Goal: Navigation & Orientation: Find specific page/section

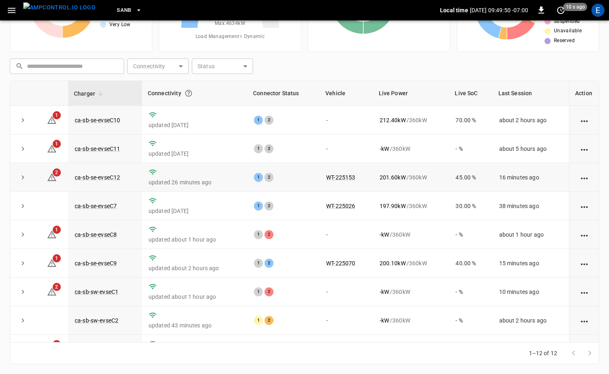
scroll to position [107, 0]
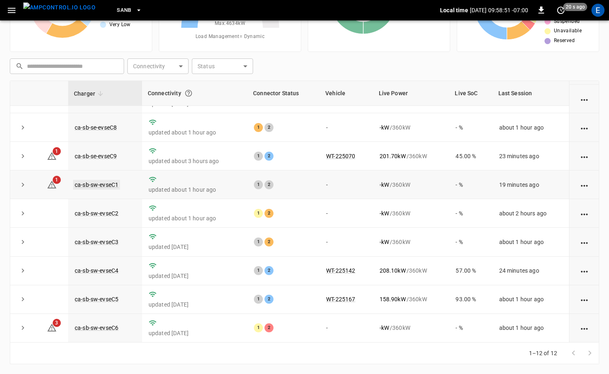
click at [118, 183] on link "ca-sb-sw-evseC1" at bounding box center [96, 185] width 47 height 10
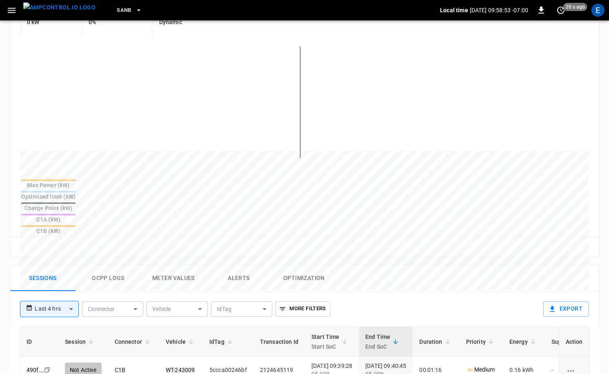
scroll to position [225, 0]
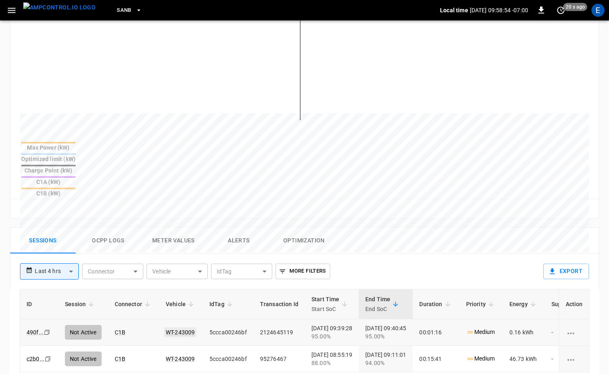
click at [184, 327] on link "WT-243009" at bounding box center [180, 332] width 32 height 10
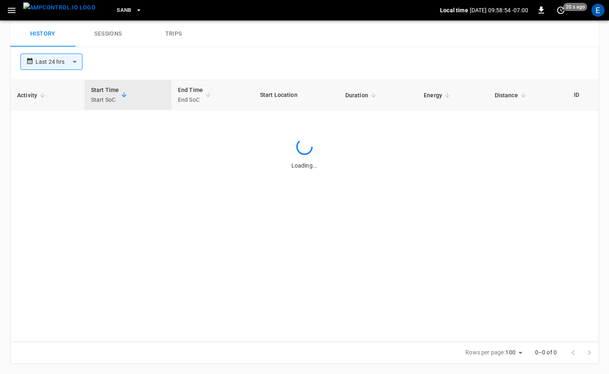
scroll to position [225, 0]
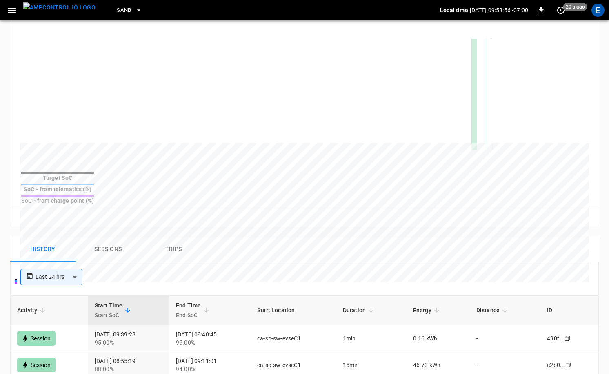
click at [56, 8] on img "menu" at bounding box center [59, 7] width 72 height 10
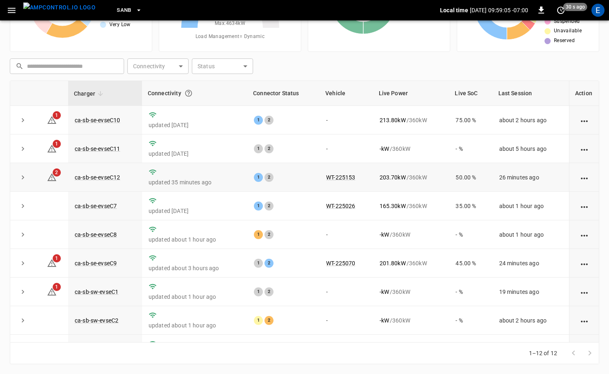
scroll to position [107, 0]
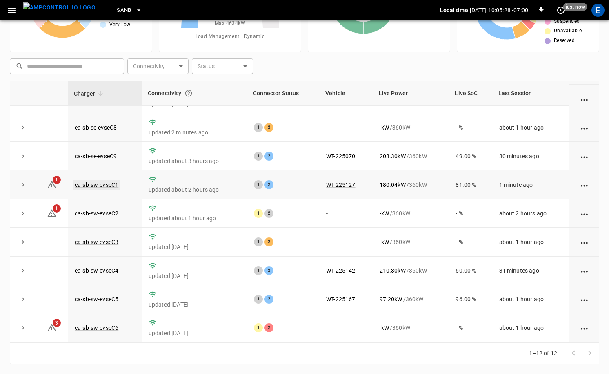
drag, startPoint x: 113, startPoint y: 178, endPoint x: 112, endPoint y: 184, distance: 6.6
click at [113, 178] on td "ca-sb-sw-evseC1" at bounding box center [105, 184] width 74 height 29
click at [112, 184] on link "ca-sb-sw-evseC1" at bounding box center [96, 185] width 47 height 10
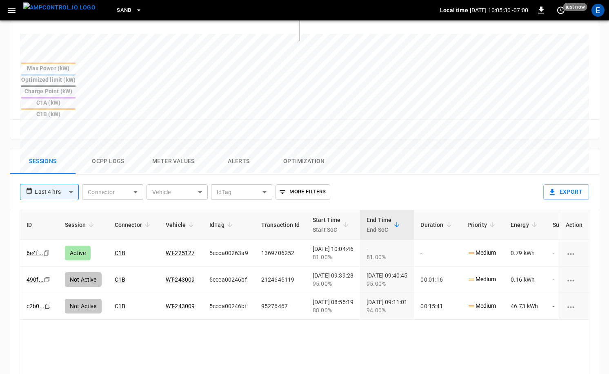
scroll to position [352, 0]
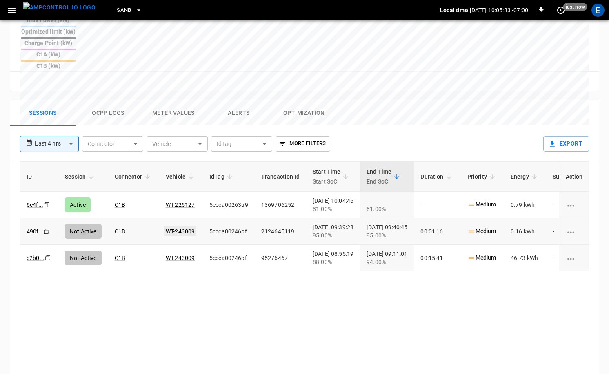
click at [184, 226] on link "WT-243009" at bounding box center [180, 231] width 32 height 10
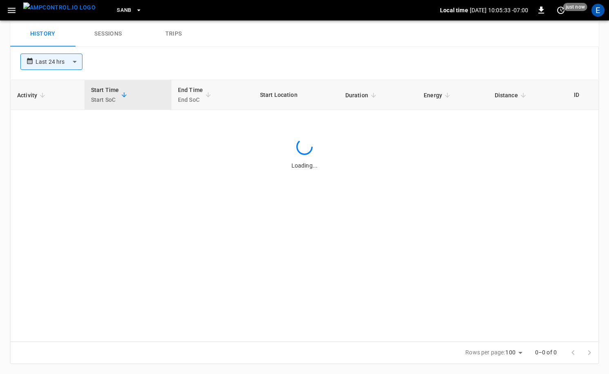
scroll to position [352, 0]
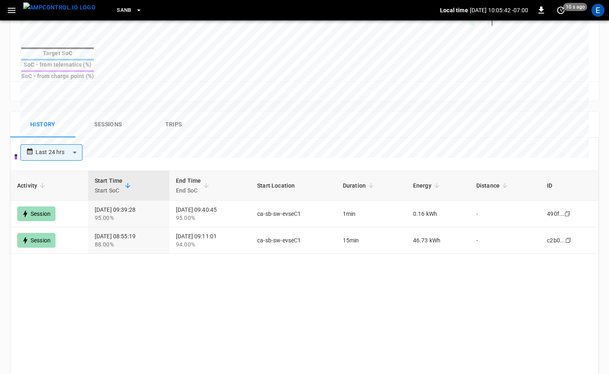
click at [36, 4] on img "menu" at bounding box center [59, 7] width 72 height 10
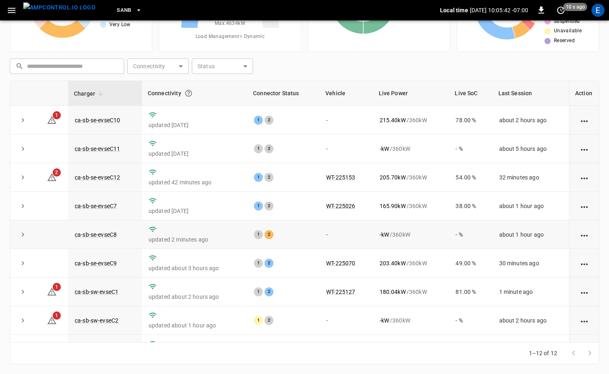
scroll to position [107, 0]
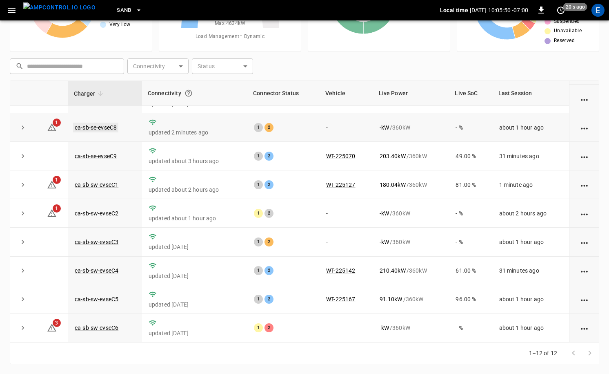
click at [114, 127] on link "ca-sb-se-evseC8" at bounding box center [95, 128] width 45 height 10
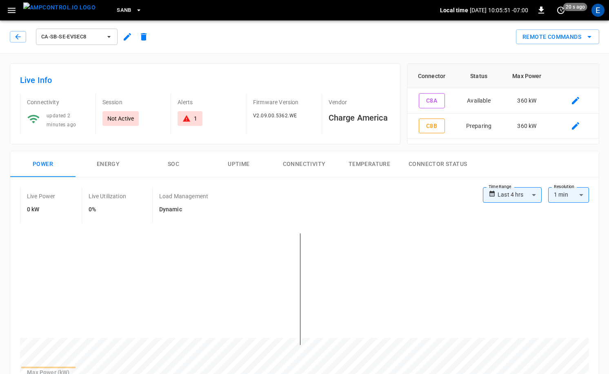
scroll to position [166, 0]
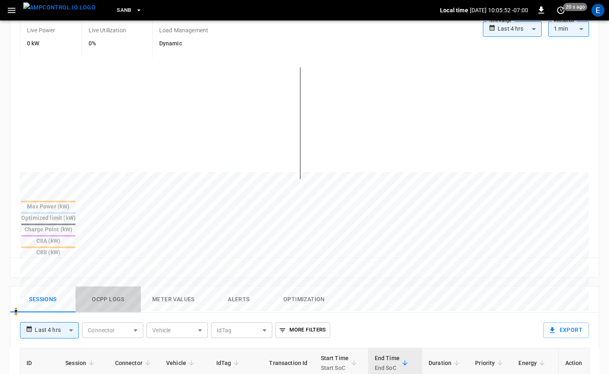
drag, startPoint x: 103, startPoint y: 261, endPoint x: 109, endPoint y: 260, distance: 5.8
click at [103, 286] on button "Ocpp logs" at bounding box center [108, 299] width 65 height 26
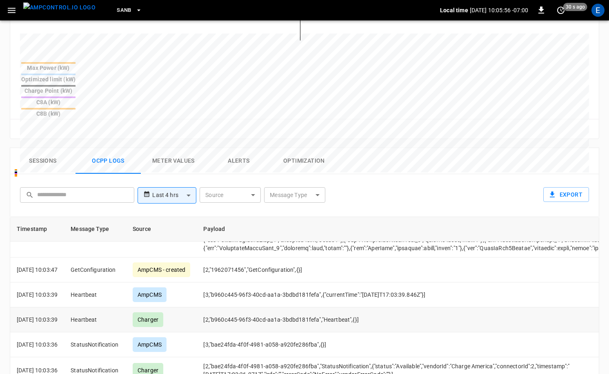
scroll to position [614, 0]
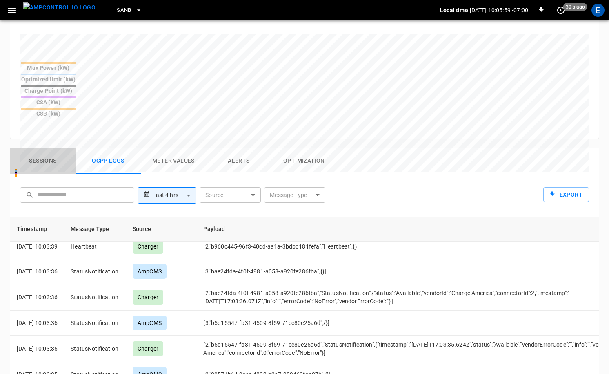
click at [49, 148] on button "Sessions" at bounding box center [42, 161] width 65 height 26
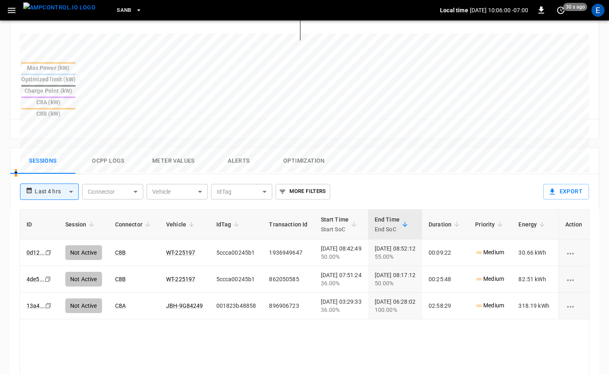
click at [61, 13] on img "menu" at bounding box center [59, 7] width 72 height 10
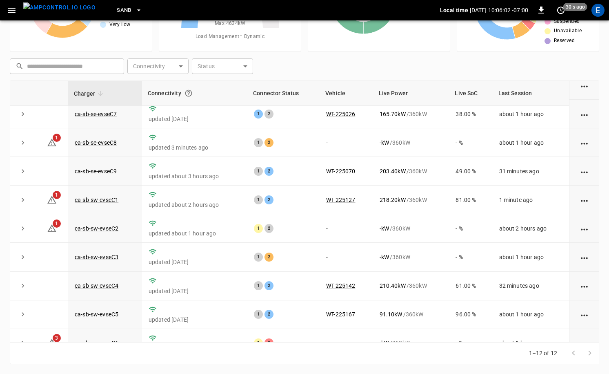
scroll to position [107, 0]
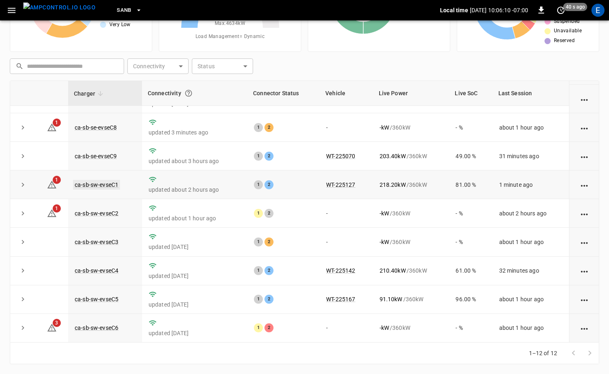
click at [107, 185] on link "ca-sb-sw-evseC1" at bounding box center [96, 185] width 47 height 10
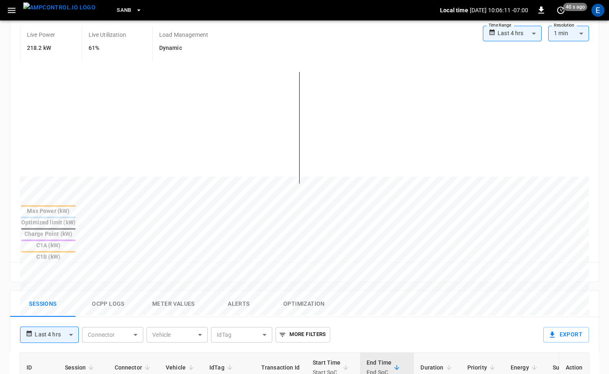
scroll to position [252, 0]
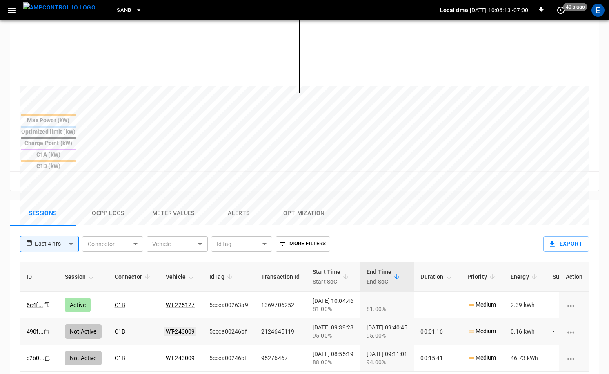
click at [184, 326] on link "WT-243009" at bounding box center [180, 331] width 32 height 10
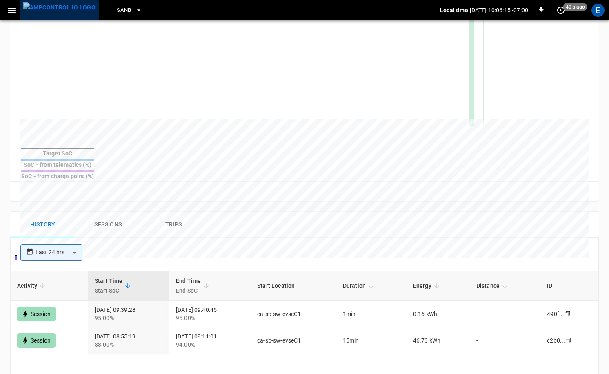
click at [68, 11] on img "menu" at bounding box center [59, 7] width 72 height 10
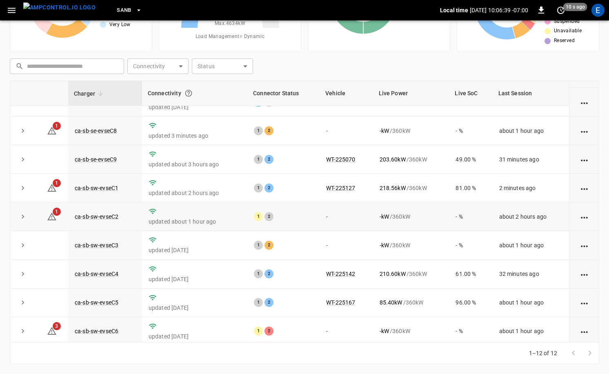
scroll to position [103, 0]
click at [117, 8] on span "SanB" at bounding box center [124, 10] width 15 height 9
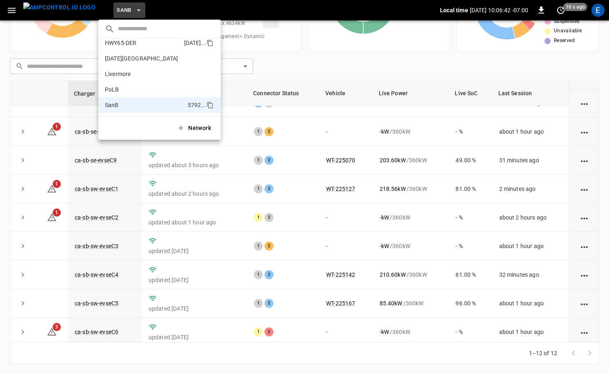
scroll to position [29, 0]
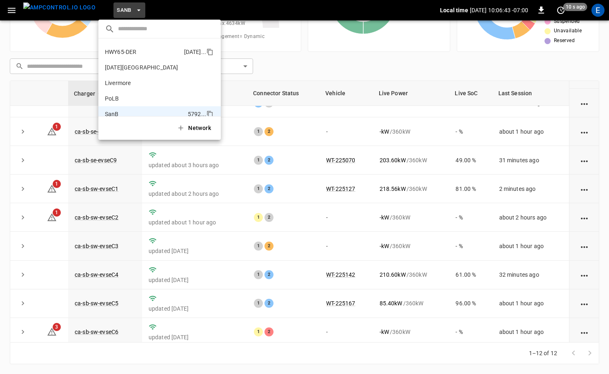
click at [144, 52] on p "HWY65-DER" at bounding box center [143, 52] width 76 height 8
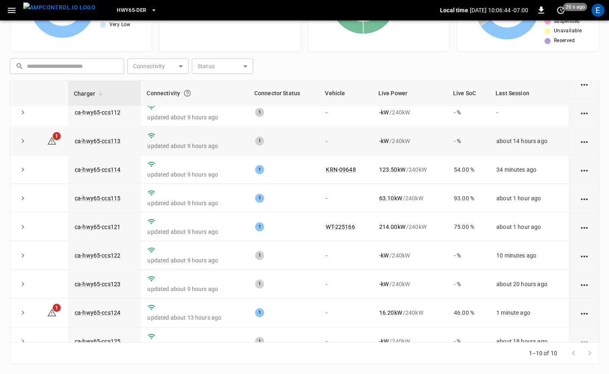
scroll to position [50, 0]
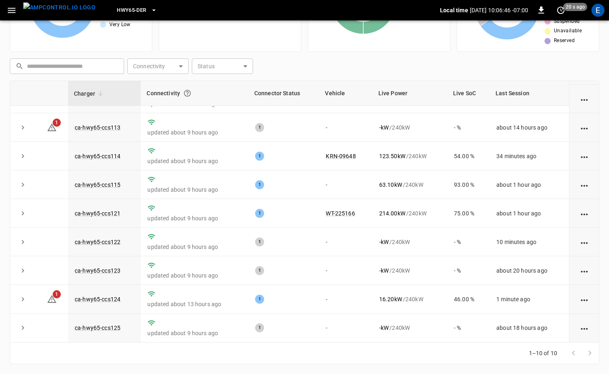
click at [137, 15] on button "HWY65-DER" at bounding box center [137, 10] width 47 height 16
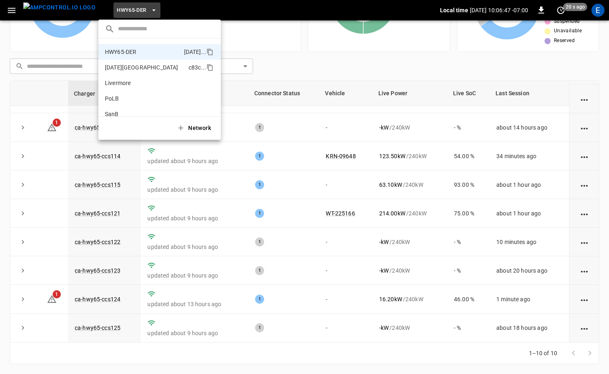
scroll to position [0, 0]
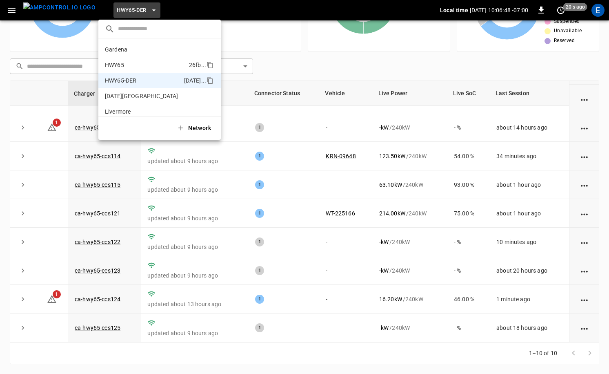
click at [153, 64] on p "HWY65" at bounding box center [145, 65] width 81 height 8
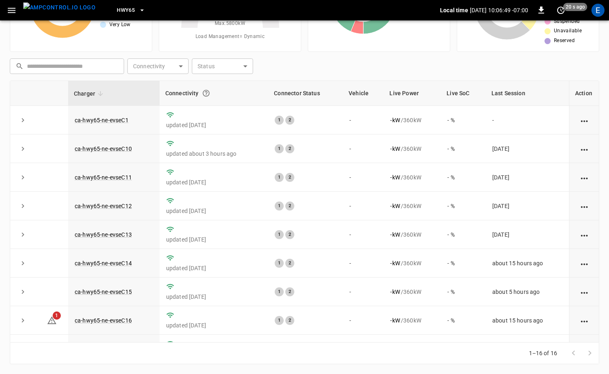
click at [117, 11] on span "HWY65" at bounding box center [126, 10] width 18 height 9
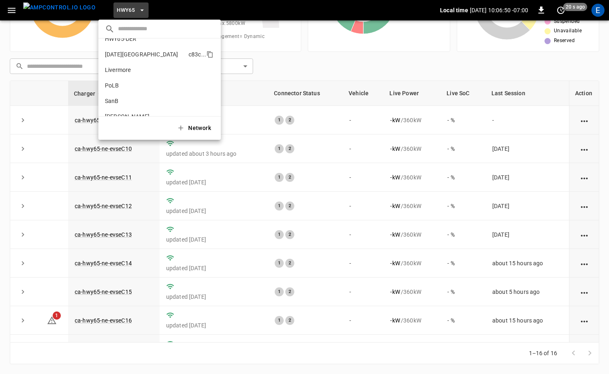
scroll to position [49, 0]
click at [154, 89] on p "SanB" at bounding box center [145, 93] width 80 height 8
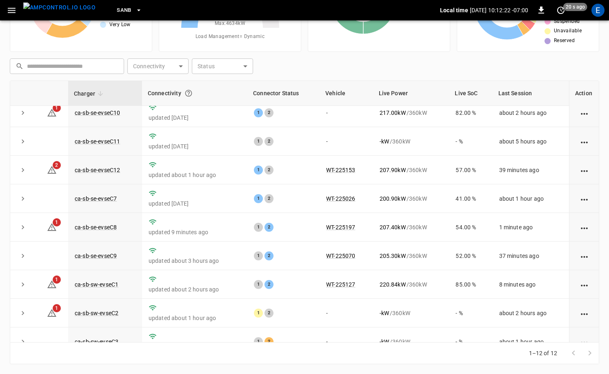
scroll to position [0, 0]
